Goal: Information Seeking & Learning: Learn about a topic

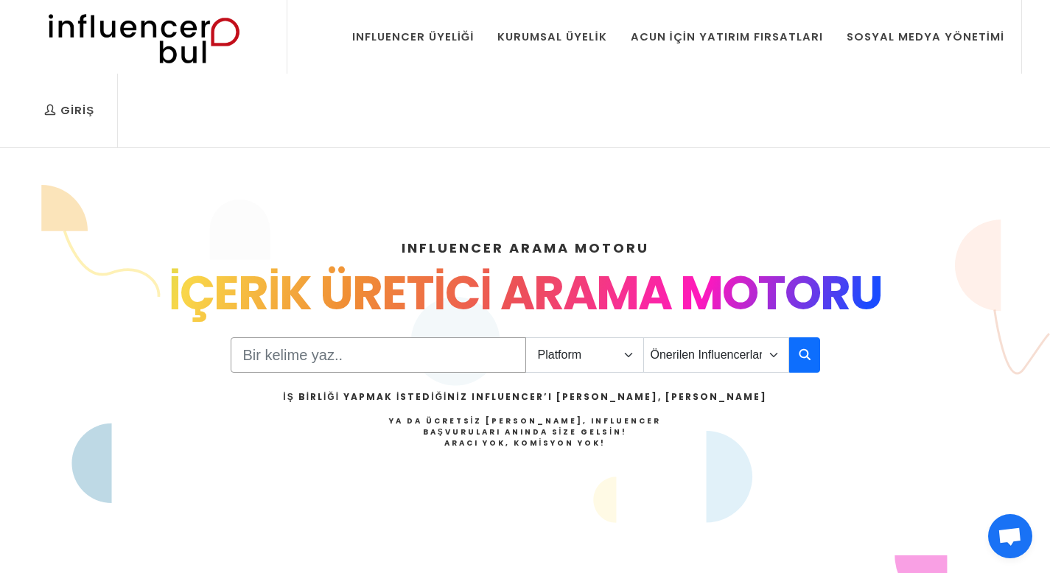
click at [459, 363] on input "Search" at bounding box center [378, 354] width 295 height 35
click at [558, 363] on select "Platform Instagram Facebook Youtube Tiktok Twitter Twitch" at bounding box center [584, 354] width 119 height 35
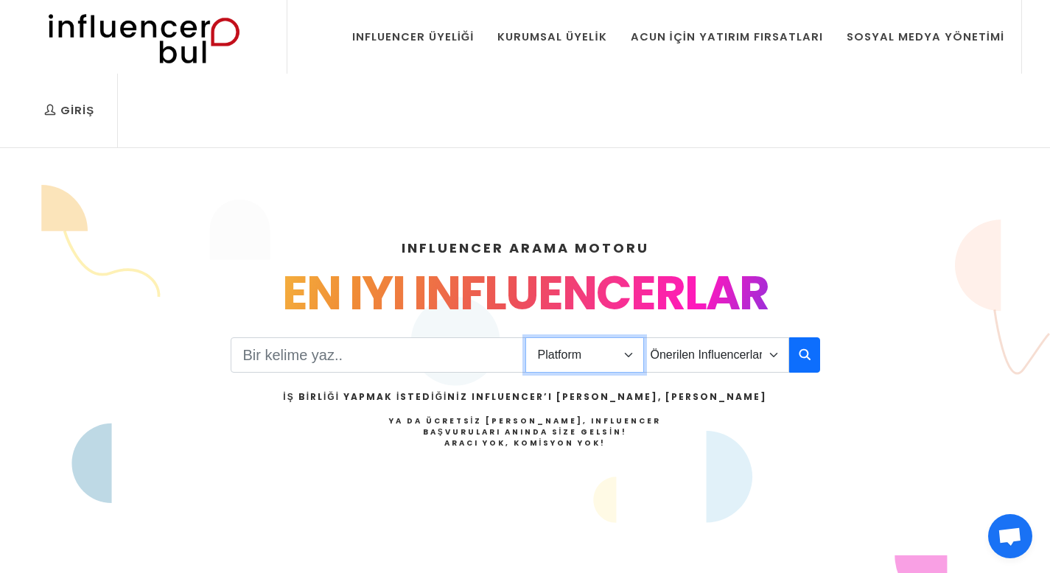
click at [525, 337] on select "Platform Instagram Facebook Youtube Tiktok Twitter Twitch" at bounding box center [584, 354] width 119 height 35
click at [497, 365] on input "Search" at bounding box center [378, 354] width 295 height 35
type input "yemek"
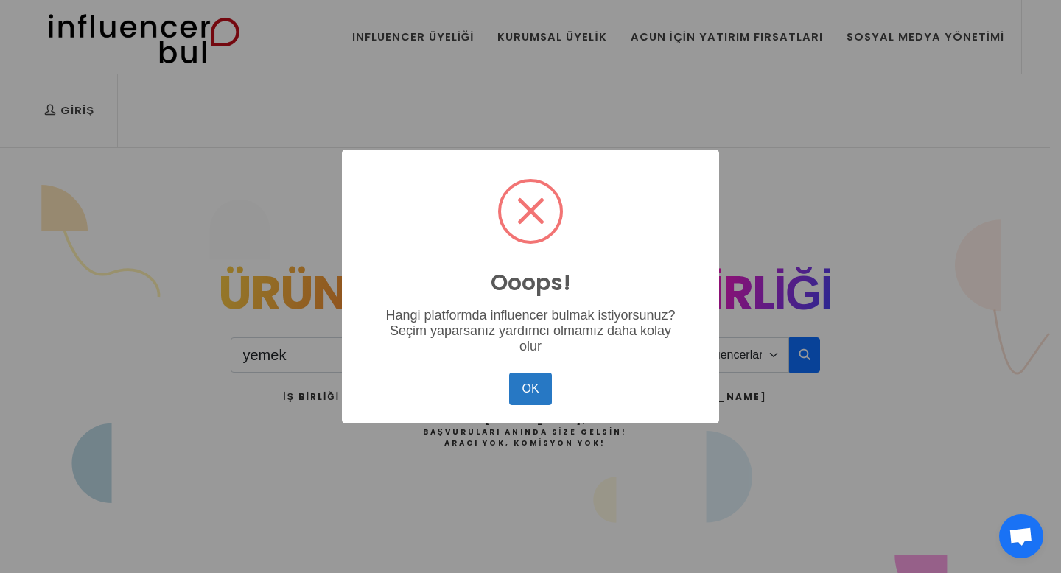
click at [548, 371] on div "OK No Cancel" at bounding box center [531, 389] width 348 height 40
click at [539, 392] on button "OK" at bounding box center [530, 389] width 43 height 32
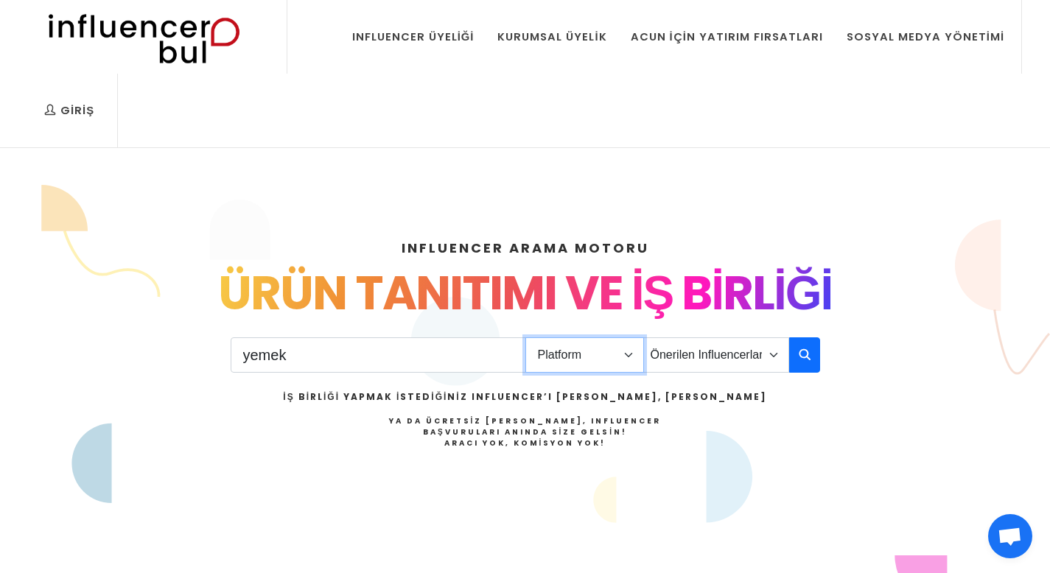
click at [582, 353] on select "Platform Instagram Facebook Youtube Tiktok Twitter Twitch" at bounding box center [584, 354] width 119 height 35
select select "1"
click at [525, 337] on select "Platform Instagram Facebook Youtube Tiktok Twitter Twitch" at bounding box center [584, 354] width 119 height 35
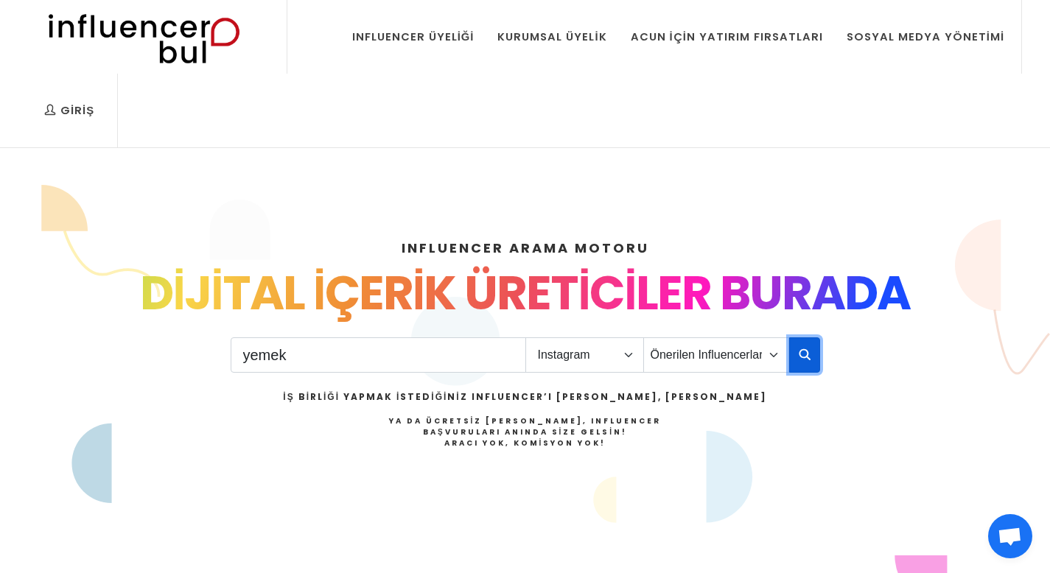
click at [802, 354] on icon "button" at bounding box center [805, 355] width 12 height 18
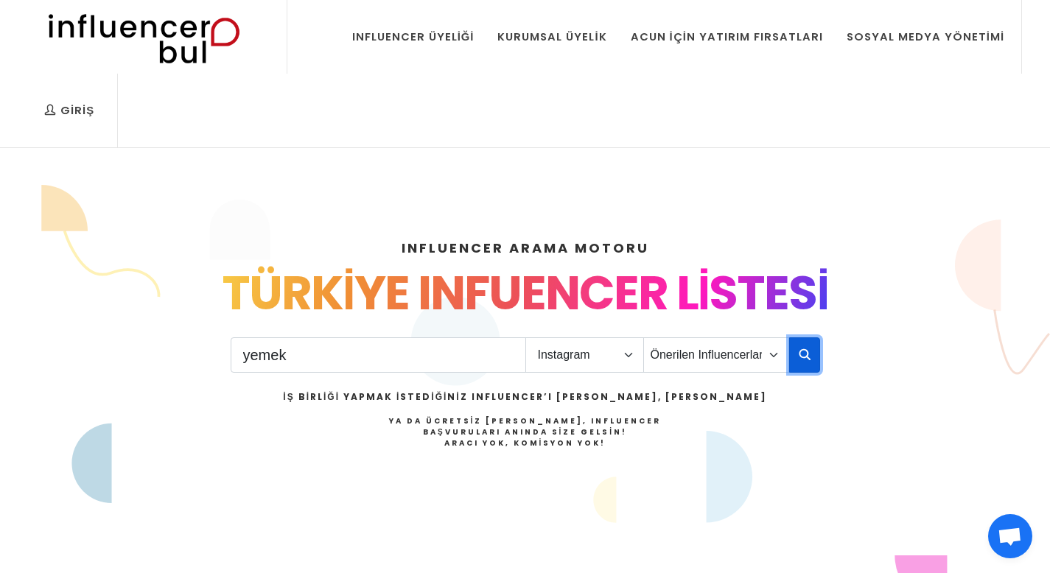
click at [802, 354] on icon "button" at bounding box center [805, 355] width 12 height 18
click at [749, 365] on select "Önerilen Influencerlar Aile & Çocuk & Ebeveyn Alışveriş & Giyim & Aksesuar Arab…" at bounding box center [716, 354] width 146 height 35
click at [643, 337] on select "Önerilen Influencerlar Aile & Çocuk & Ebeveyn Alışveriş & Giyim & Aksesuar Arab…" at bounding box center [716, 354] width 146 height 35
click at [797, 352] on button "button" at bounding box center [804, 354] width 31 height 35
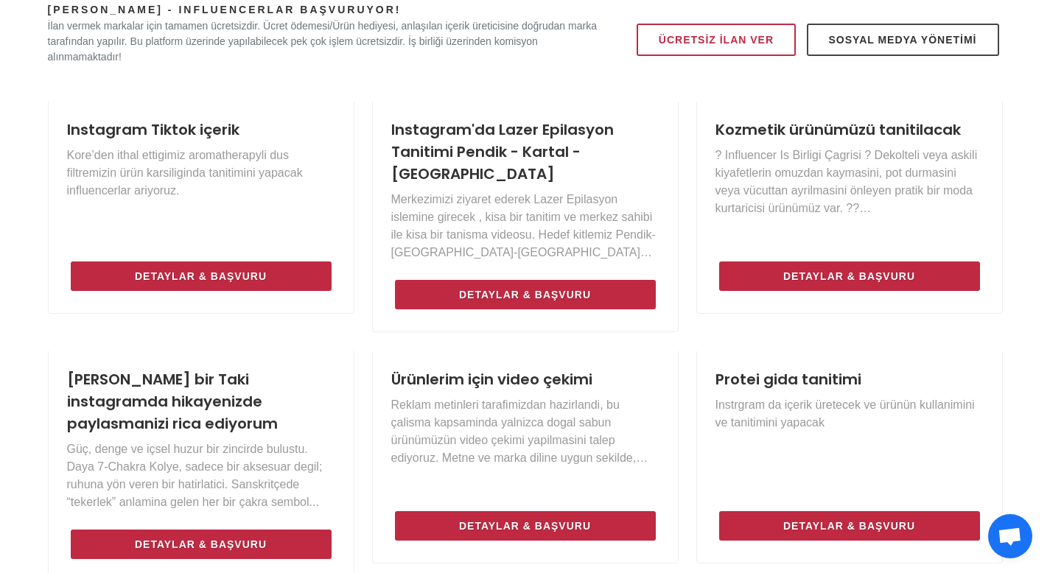
scroll to position [715, 0]
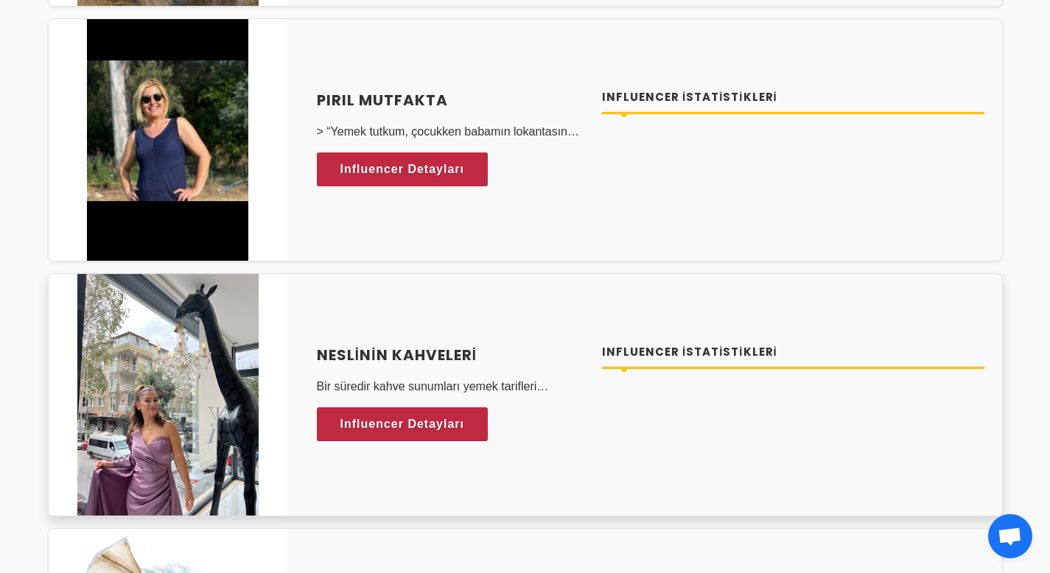
scroll to position [3218, 0]
